Goal: Task Accomplishment & Management: Use online tool/utility

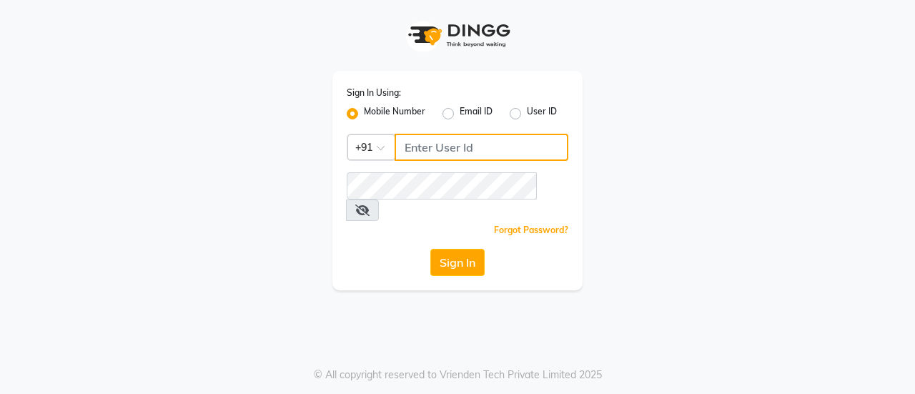
click at [497, 154] on input "Username" at bounding box center [481, 147] width 174 height 27
type input "8826122665"
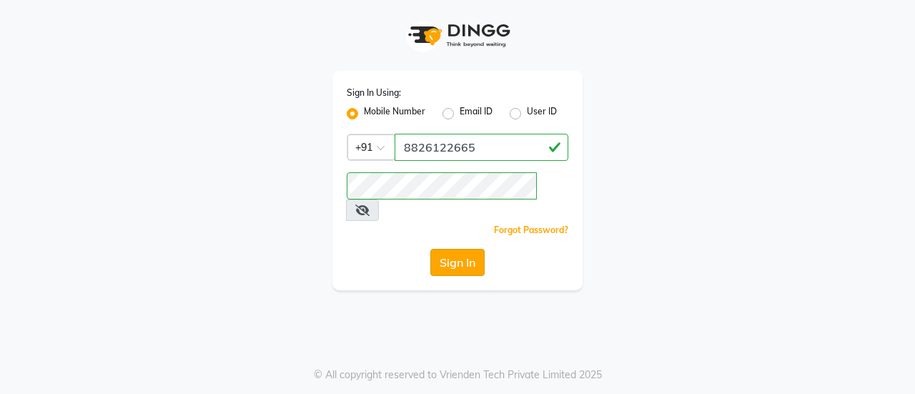
click at [447, 249] on button "Sign In" at bounding box center [457, 262] width 54 height 27
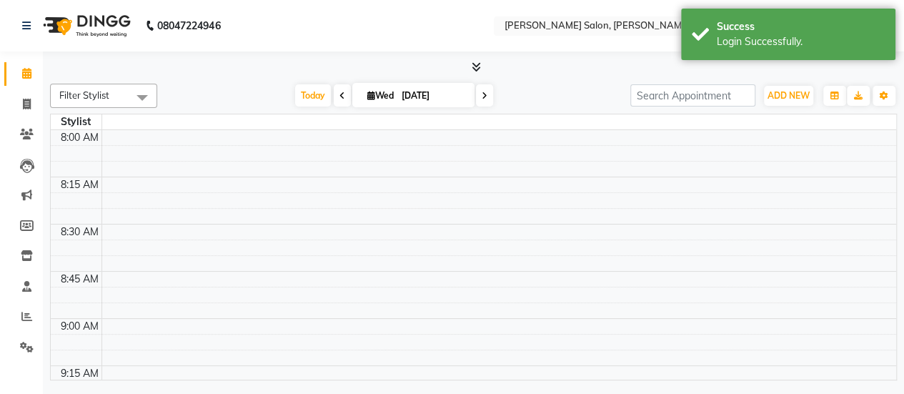
select select "en"
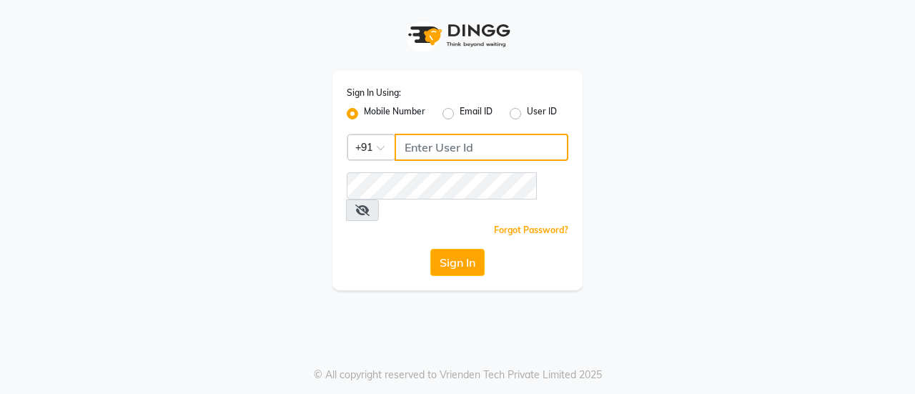
click at [517, 146] on input "Username" at bounding box center [481, 147] width 174 height 27
type input "8826122665"
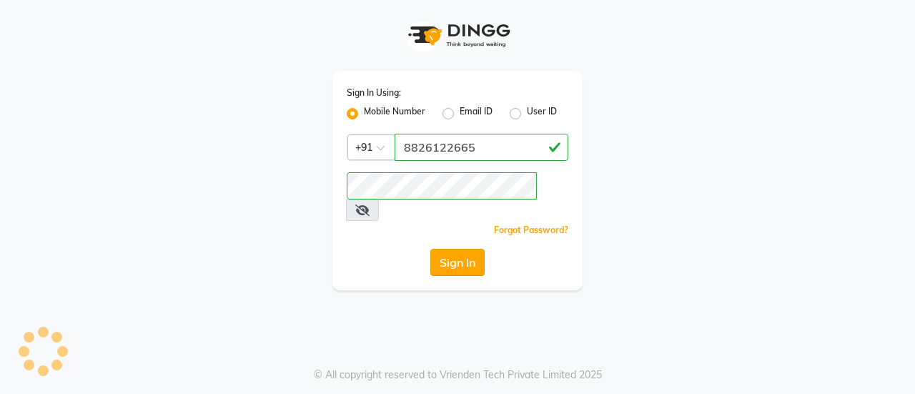
click at [476, 249] on button "Sign In" at bounding box center [457, 262] width 54 height 27
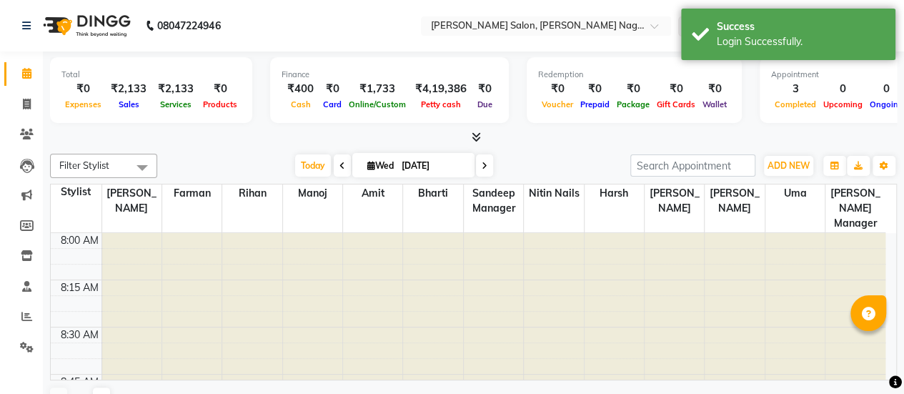
select select "en"
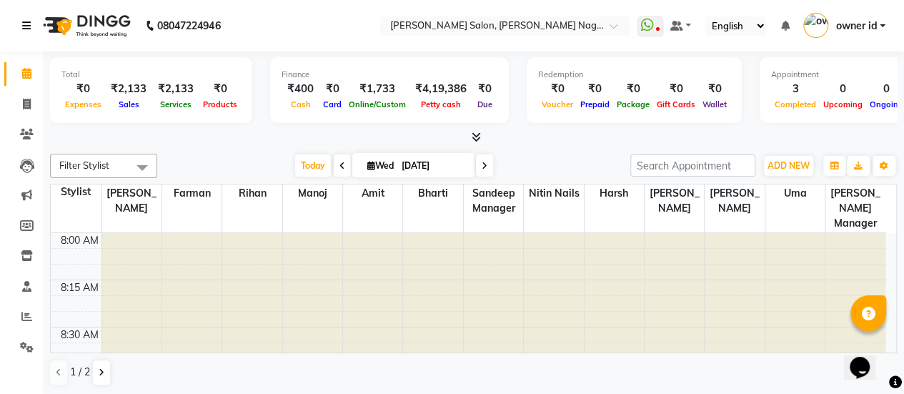
click at [23, 30] on icon at bounding box center [26, 26] width 9 height 10
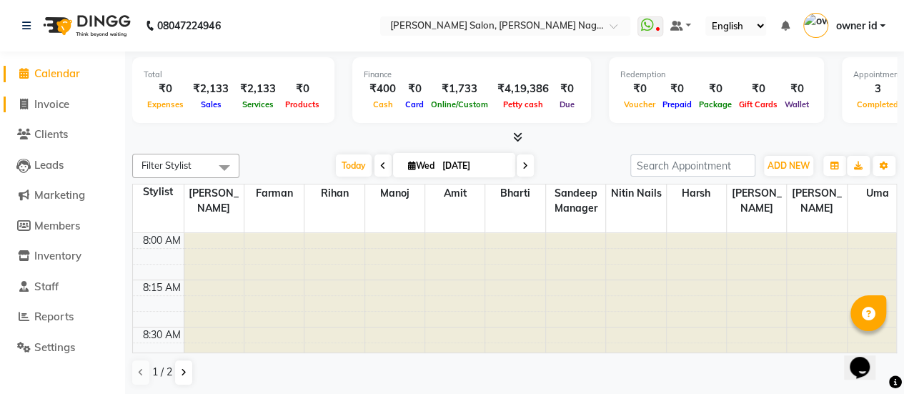
click at [55, 102] on span "Invoice" at bounding box center [51, 104] width 35 height 14
select select "service"
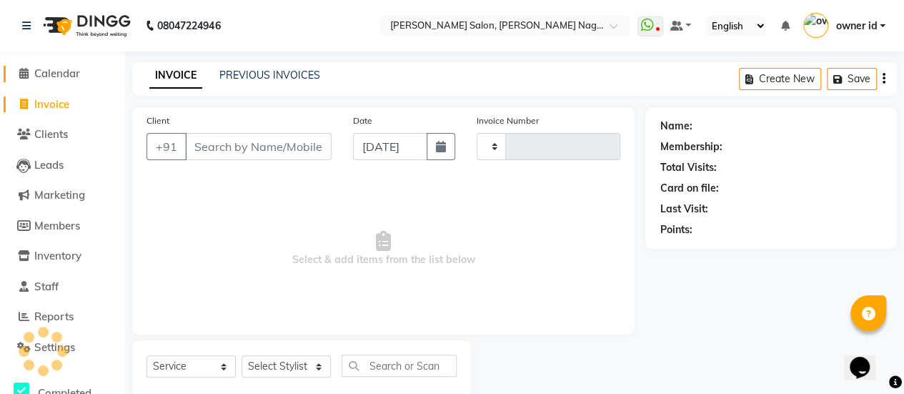
type input "0579"
select select "8641"
click at [51, 69] on span "Calendar" at bounding box center [57, 73] width 46 height 14
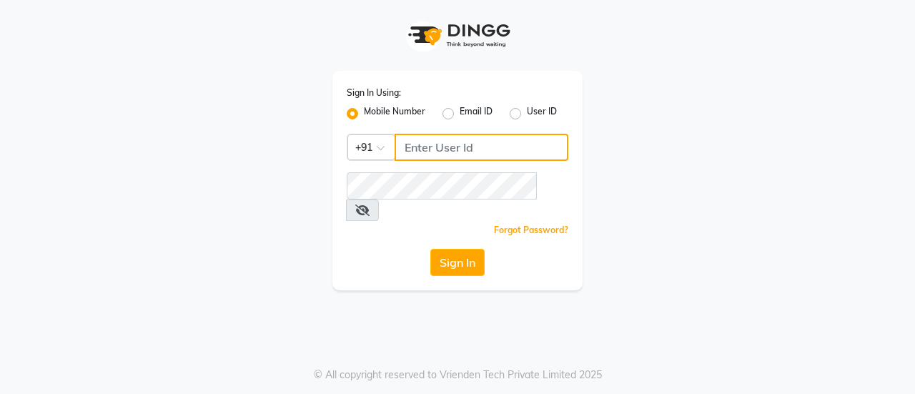
click at [512, 139] on input "Username" at bounding box center [481, 147] width 174 height 27
click at [474, 149] on input "Username" at bounding box center [481, 147] width 174 height 27
type input "8826122665"
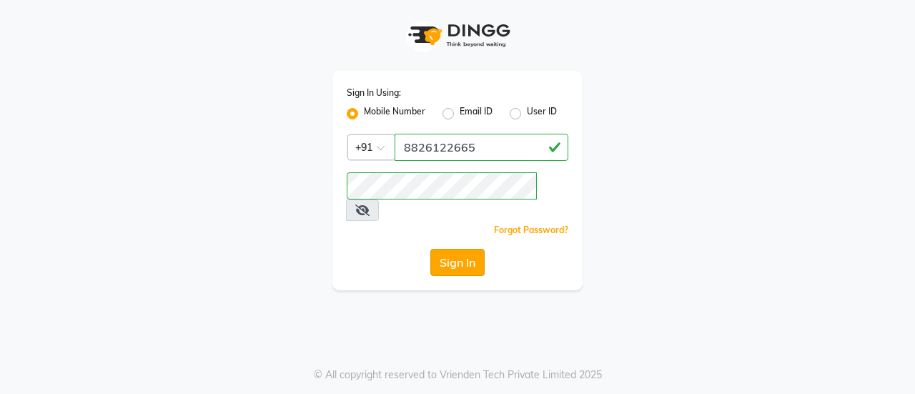
click at [465, 249] on button "Sign In" at bounding box center [457, 262] width 54 height 27
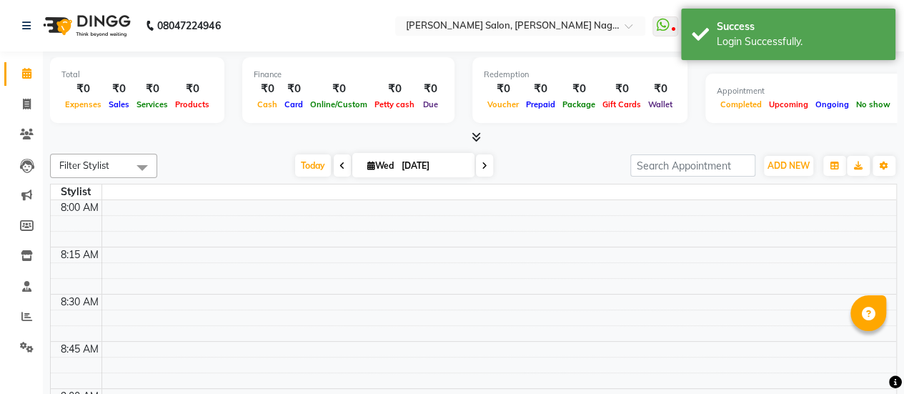
select select "en"
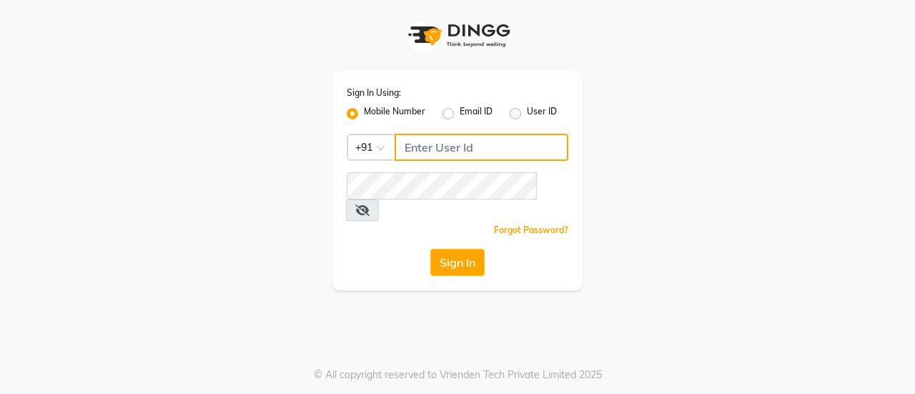
click at [412, 154] on input "Username" at bounding box center [481, 147] width 174 height 27
type input "8826122665"
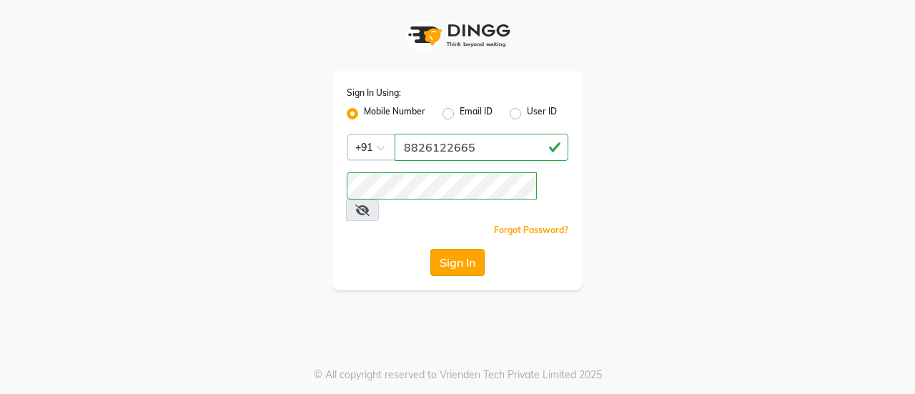
click at [442, 249] on button "Sign In" at bounding box center [457, 262] width 54 height 27
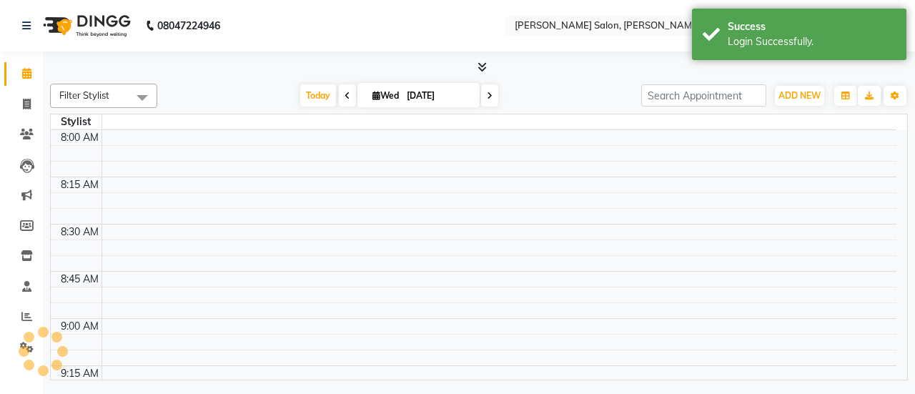
select select "en"
